Goal: Obtain resource: Download file/media

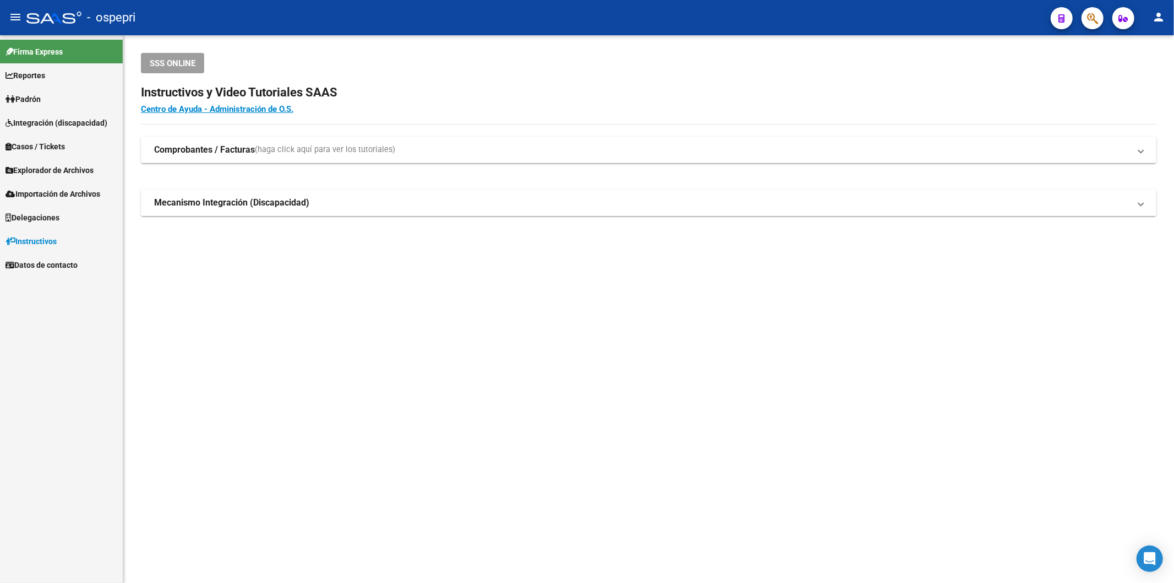
click at [30, 100] on span "Padrón" at bounding box center [23, 99] width 35 height 12
click at [48, 97] on link "Padrón" at bounding box center [61, 99] width 123 height 24
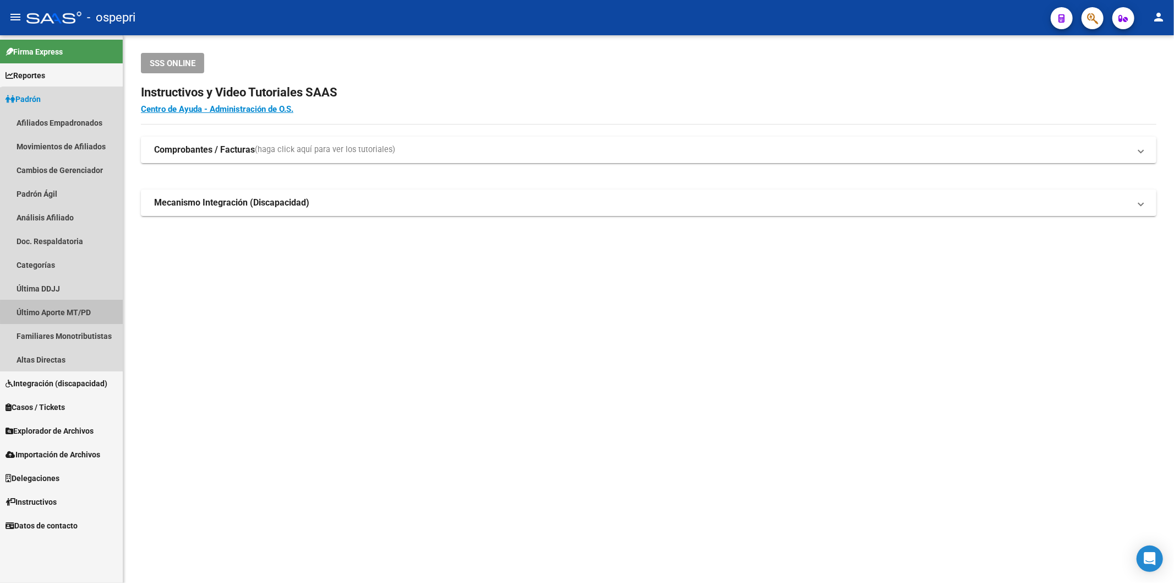
click at [75, 312] on link "Último Aporte MT/PD" at bounding box center [61, 312] width 123 height 24
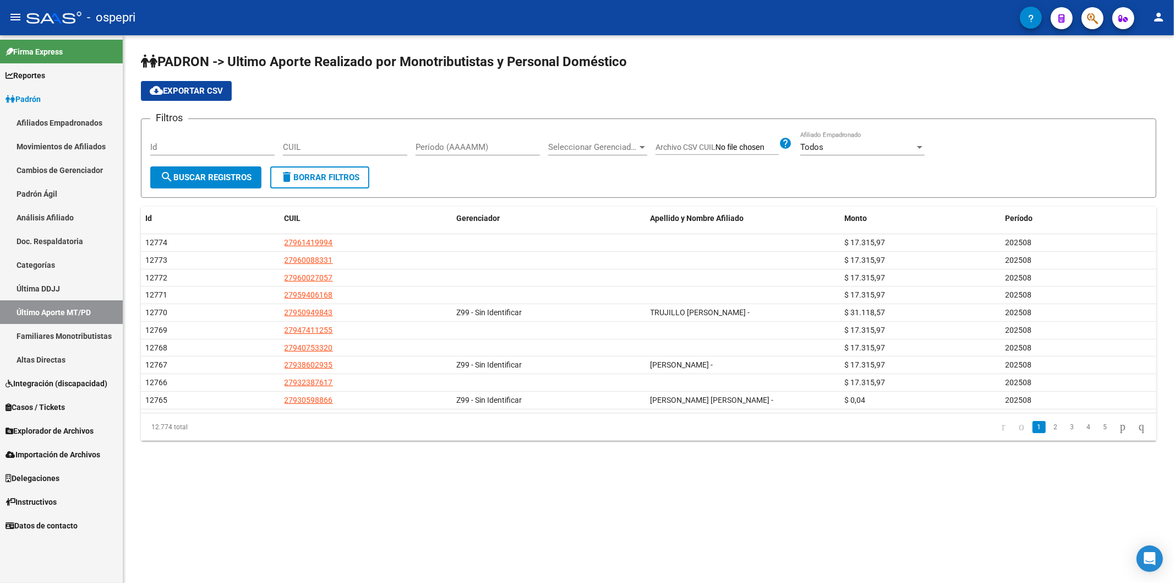
drag, startPoint x: 273, startPoint y: 63, endPoint x: 657, endPoint y: 68, distance: 383.8
click at [657, 68] on h1 "PADRON -> Ultimo Aporte Realizado por Monotributistas y Personal Doméstico" at bounding box center [649, 62] width 1016 height 19
click at [580, 68] on span "PADRON -> Ultimo Aporte Realizado por Monotributistas y Personal Doméstico" at bounding box center [384, 61] width 486 height 15
click at [466, 149] on input "Período (AAAAMM)" at bounding box center [478, 147] width 124 height 10
type input "202504"
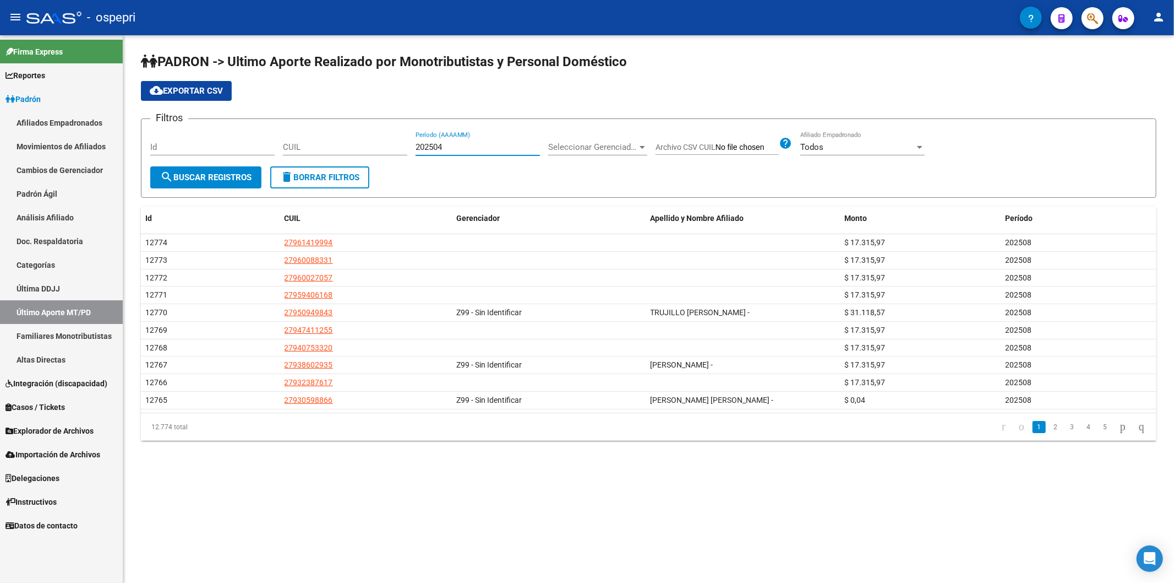
click at [233, 171] on button "search Buscar Registros" at bounding box center [205, 177] width 111 height 22
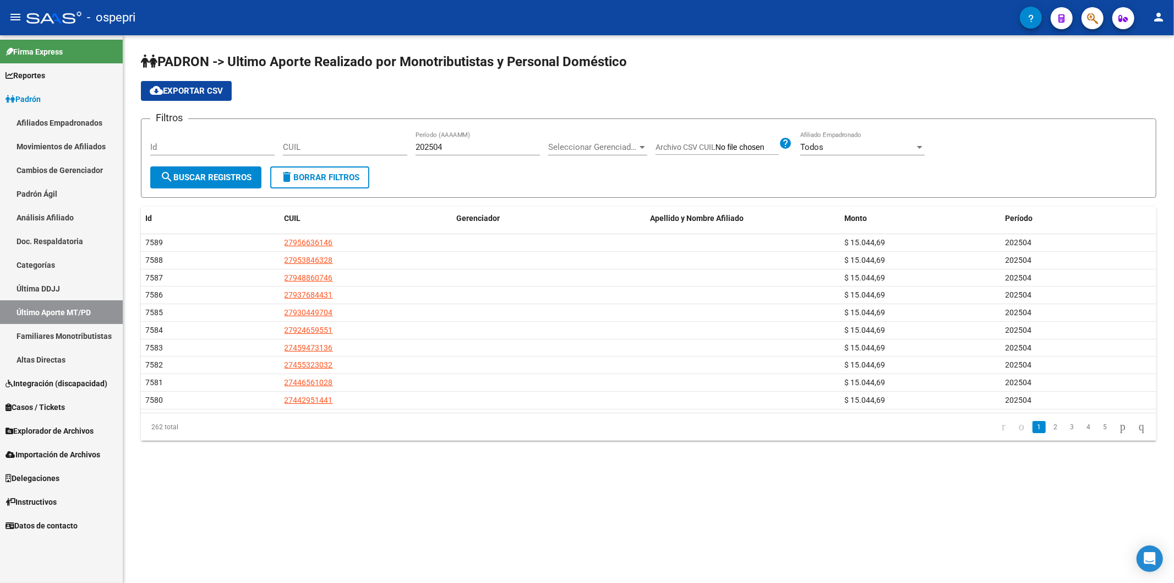
click at [202, 95] on span "cloud_download Exportar CSV" at bounding box center [186, 91] width 73 height 10
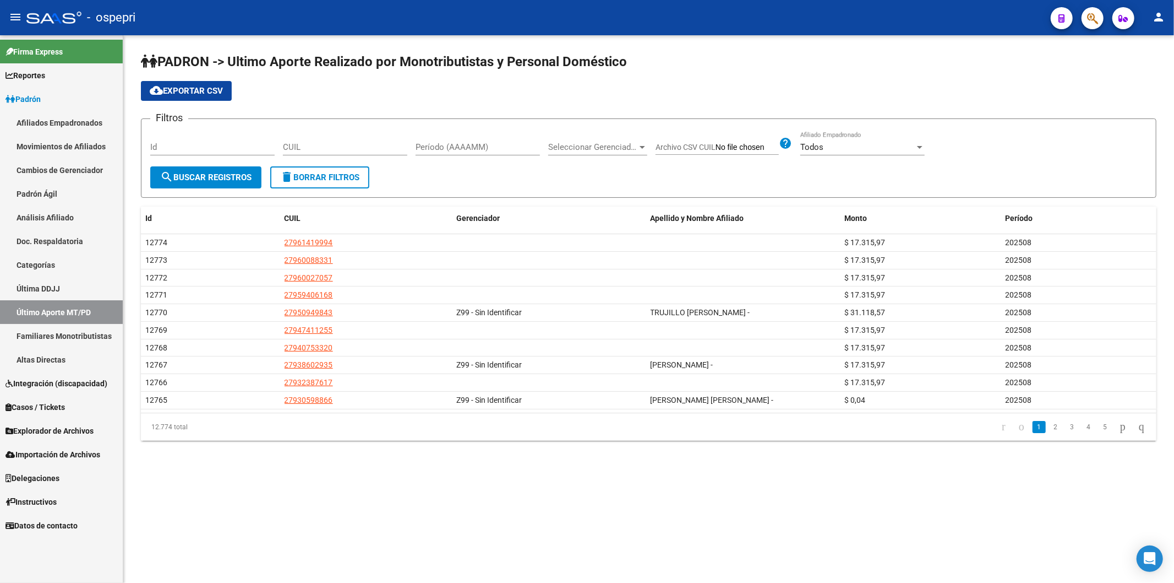
click at [80, 306] on link "Último Aporte MT/PD" at bounding box center [61, 312] width 123 height 24
click at [496, 147] on input "Período (AAAAMM)" at bounding box center [478, 147] width 124 height 10
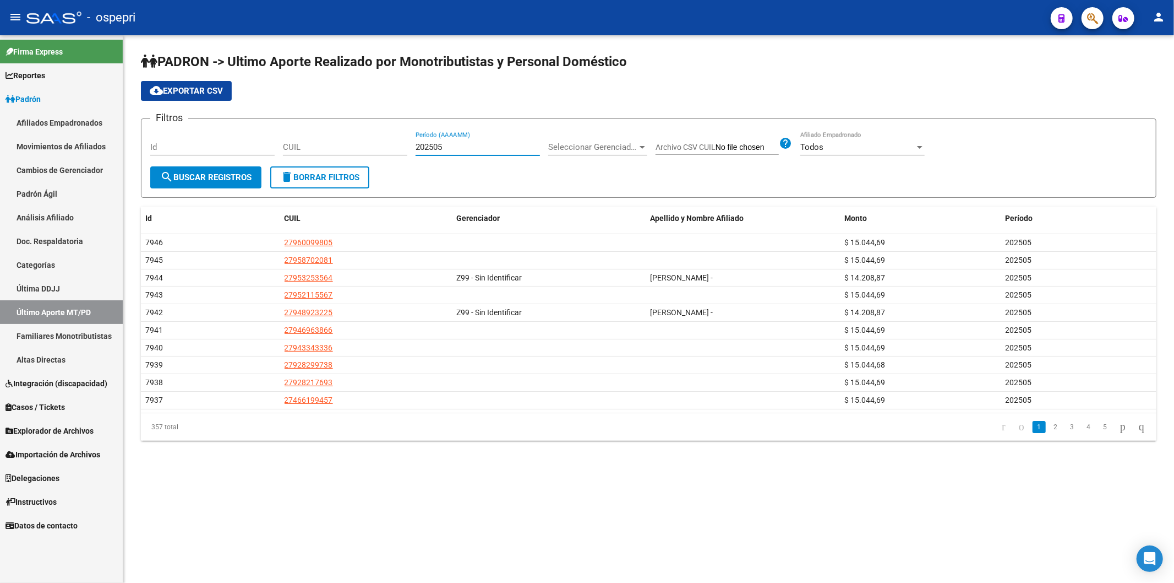
type input "202505"
click at [217, 97] on button "cloud_download Exportar CSV" at bounding box center [186, 91] width 91 height 20
